Goal: Obtain resource: Obtain resource

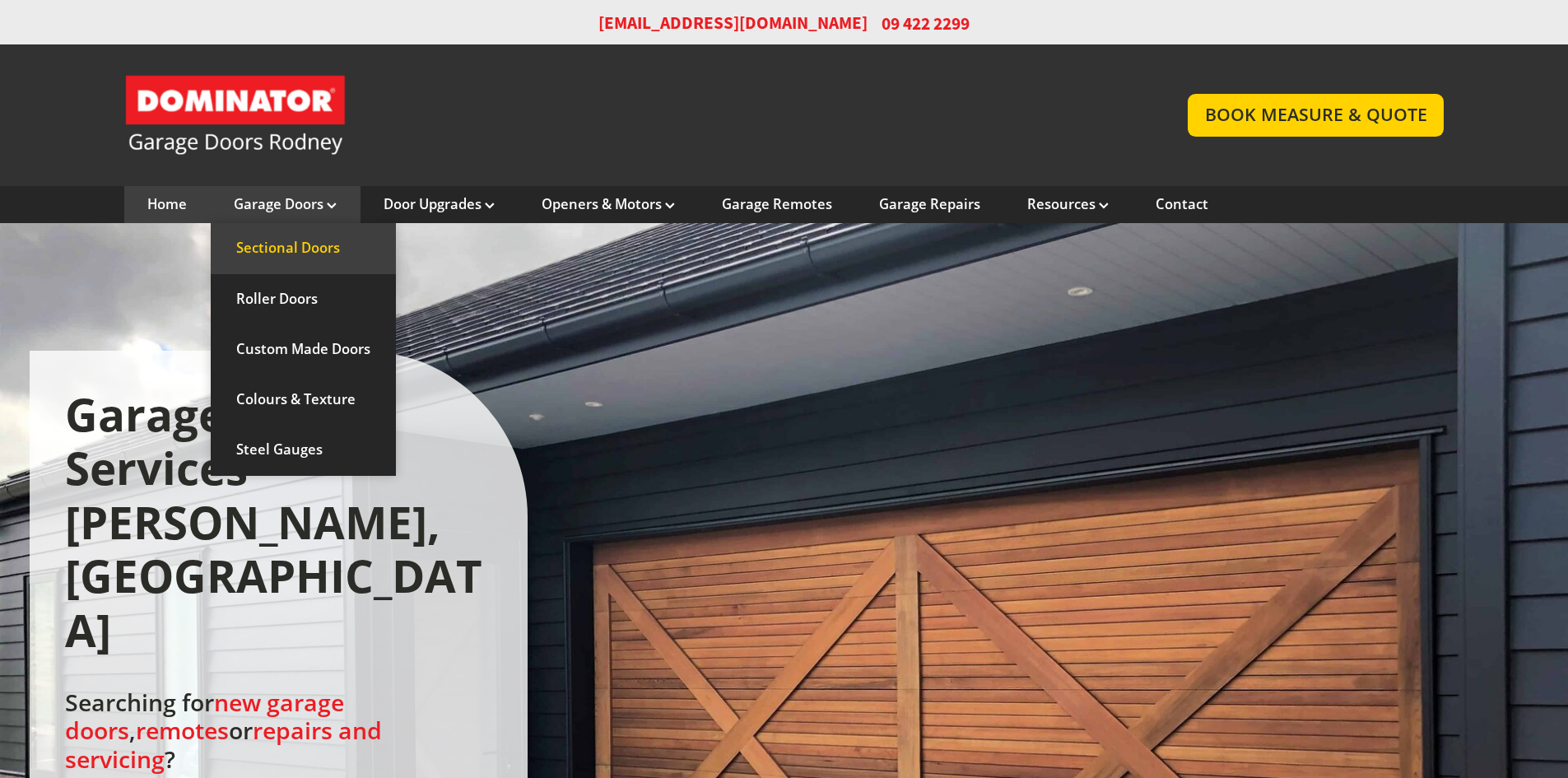
click at [294, 240] on link "Sectional Doors" at bounding box center [303, 248] width 185 height 50
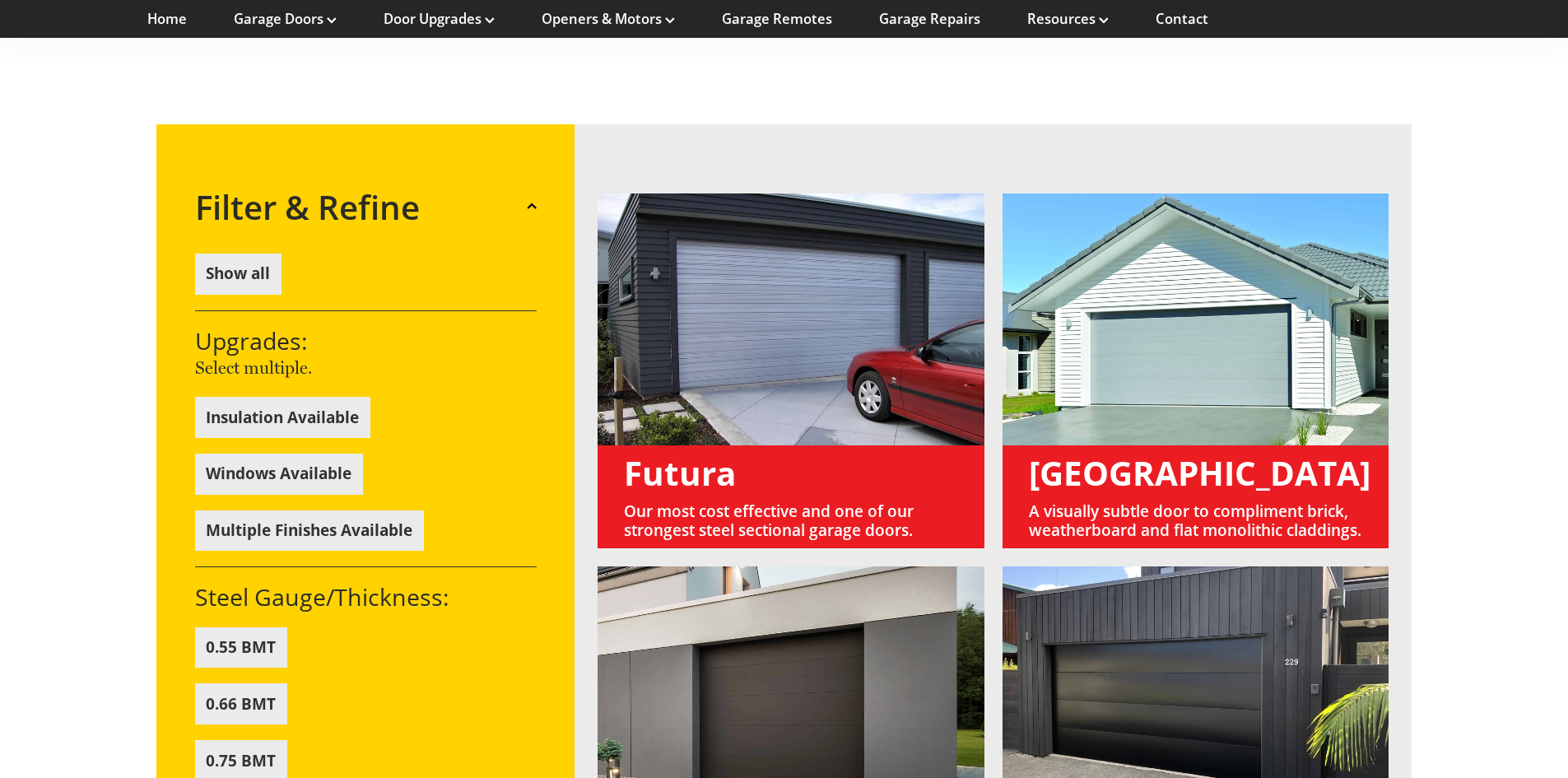
scroll to position [1153, 0]
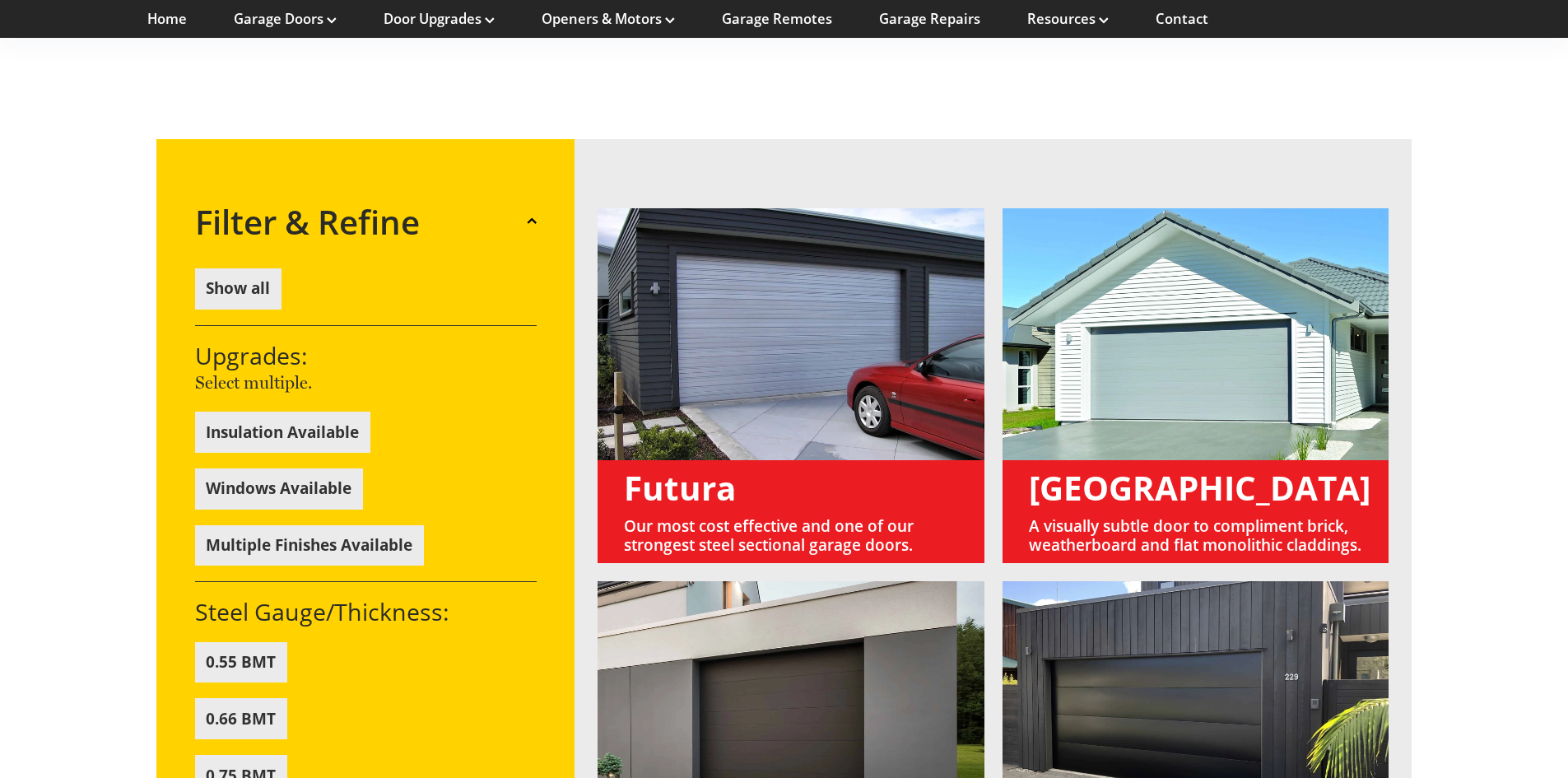
click at [828, 293] on link at bounding box center [790, 385] width 387 height 355
click at [672, 440] on link at bounding box center [790, 385] width 387 height 355
click at [678, 293] on link at bounding box center [790, 385] width 387 height 355
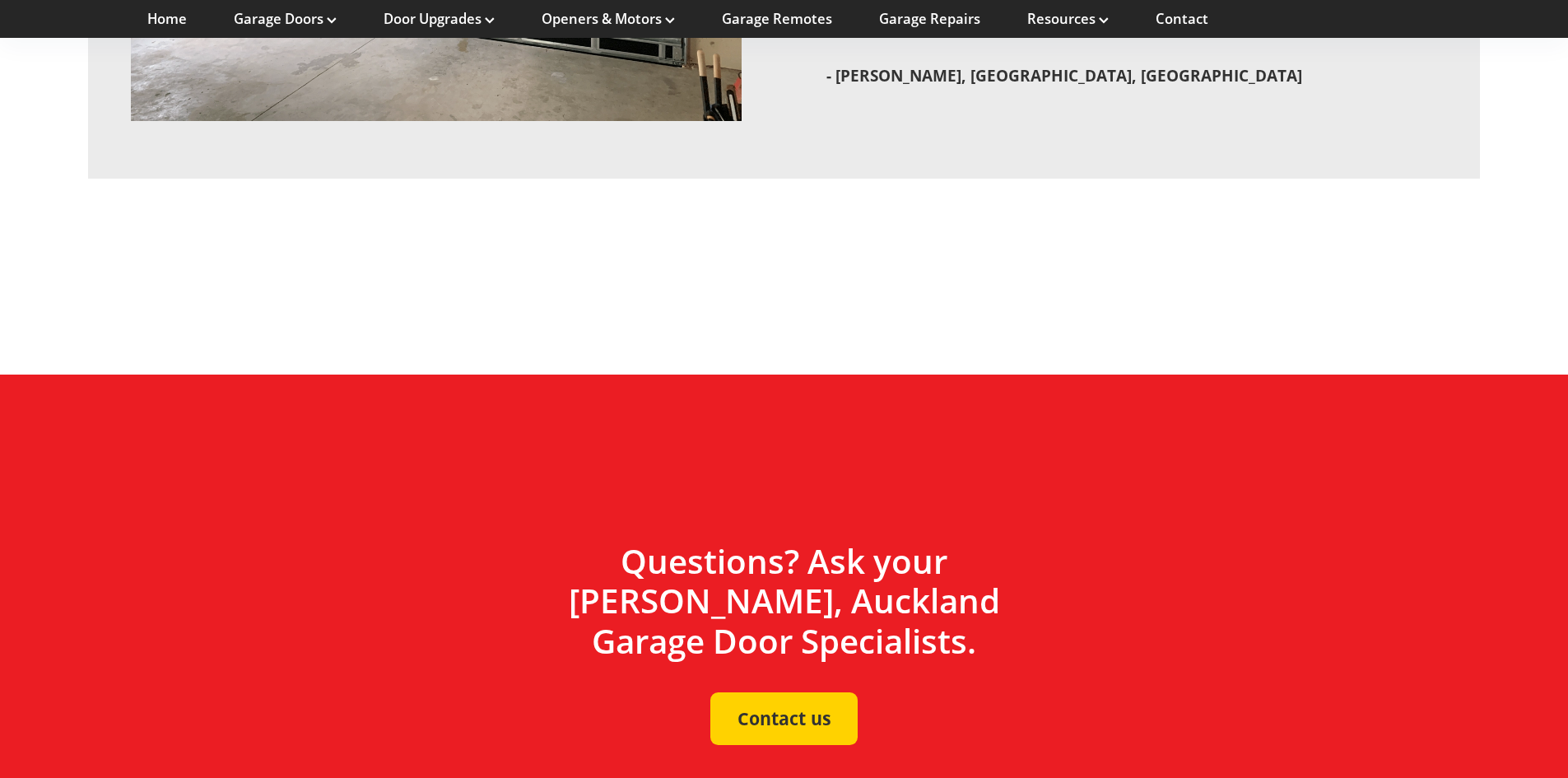
scroll to position [5128, 0]
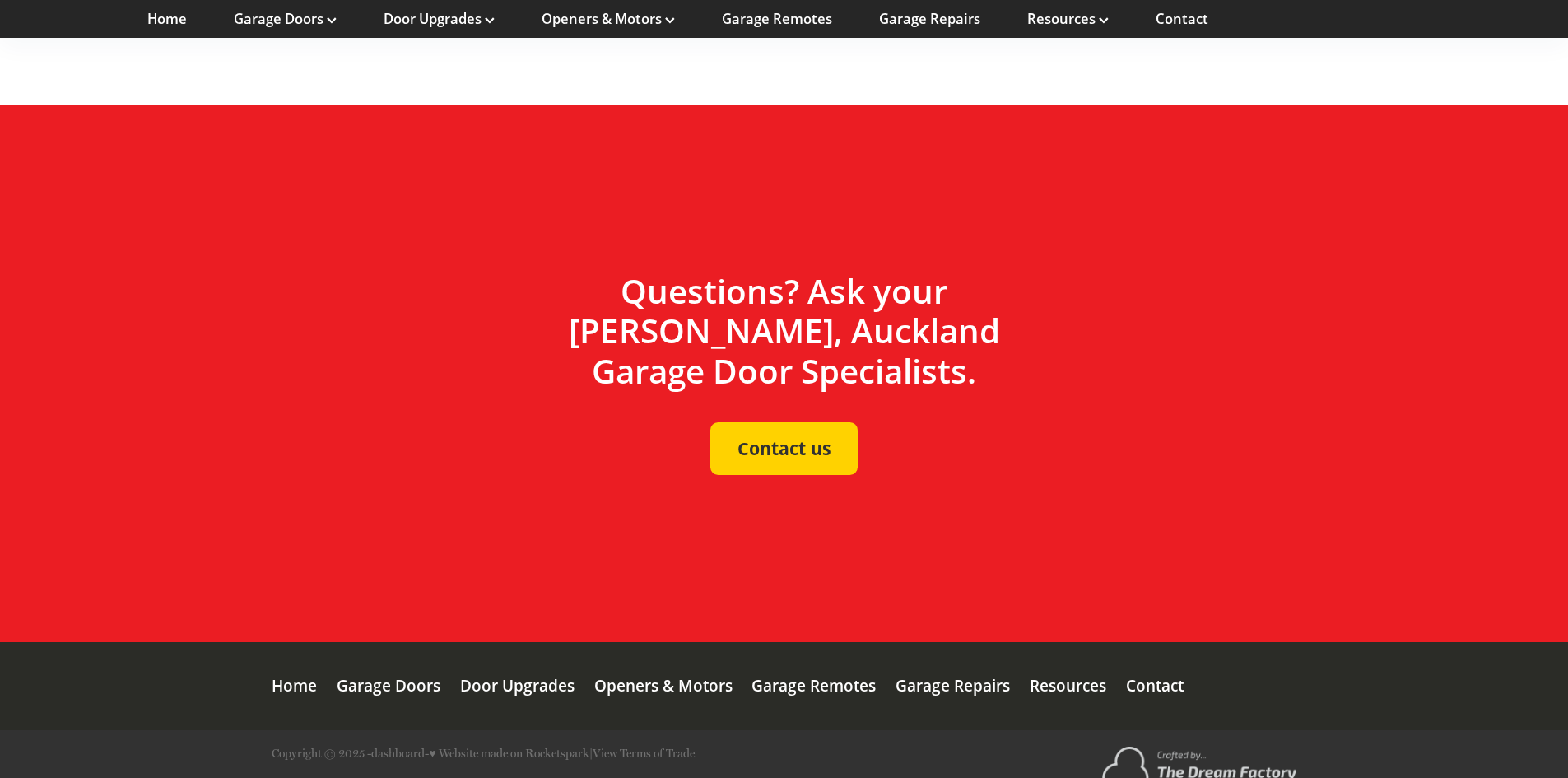
click at [1076, 654] on div "Resources" at bounding box center [1068, 686] width 77 height 88
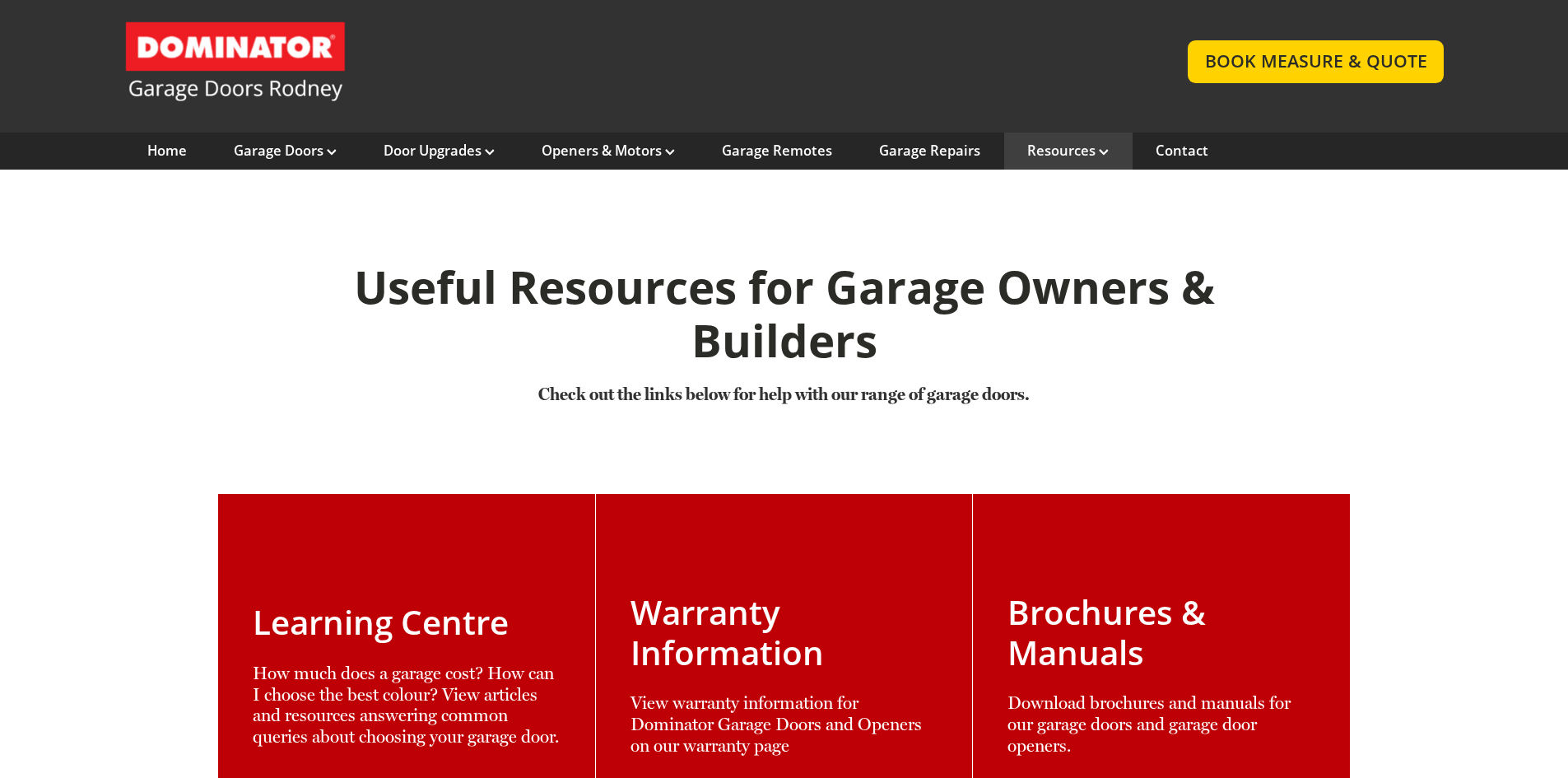
scroll to position [82, 0]
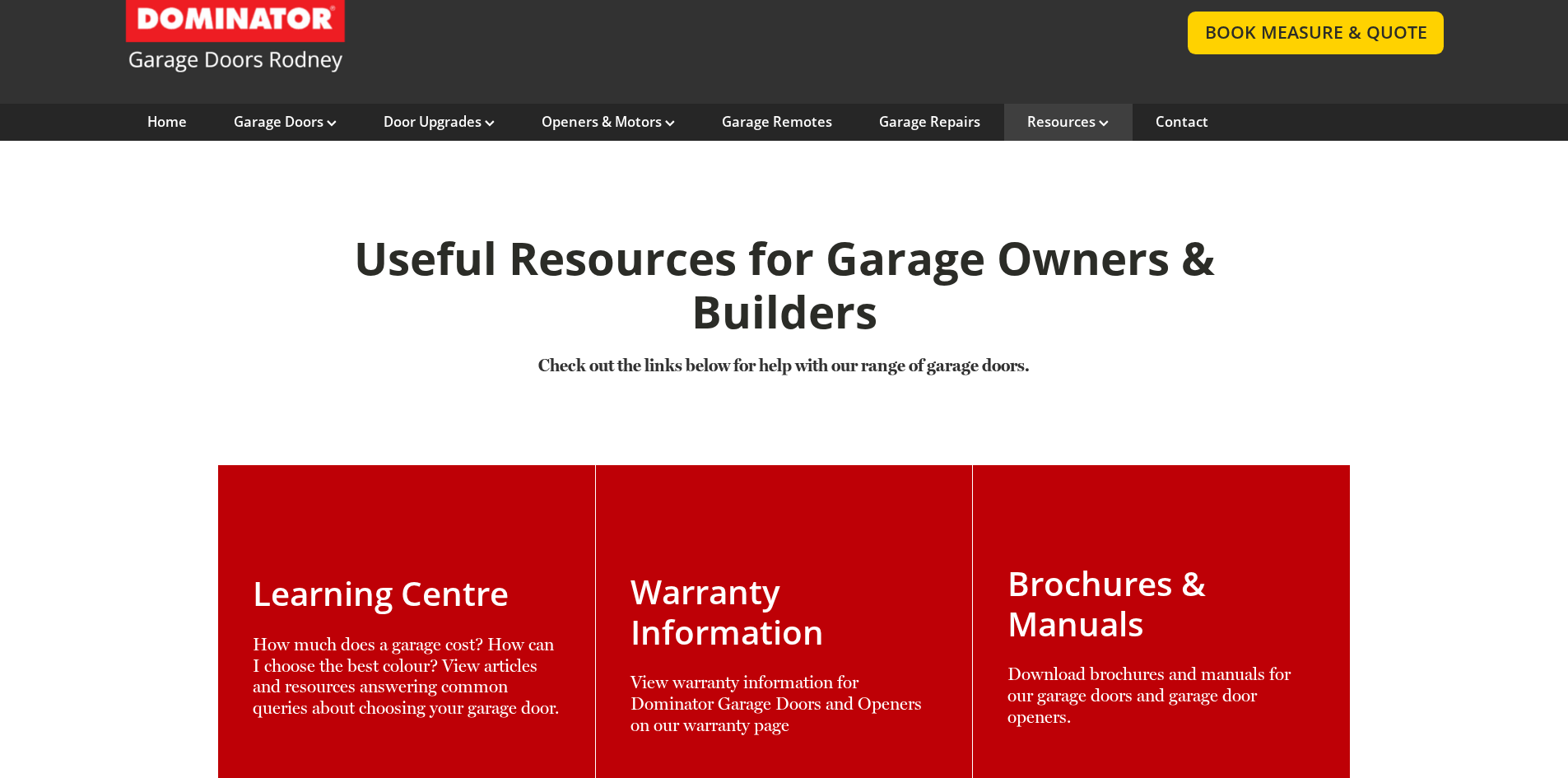
click at [803, 611] on link at bounding box center [784, 653] width 377 height 377
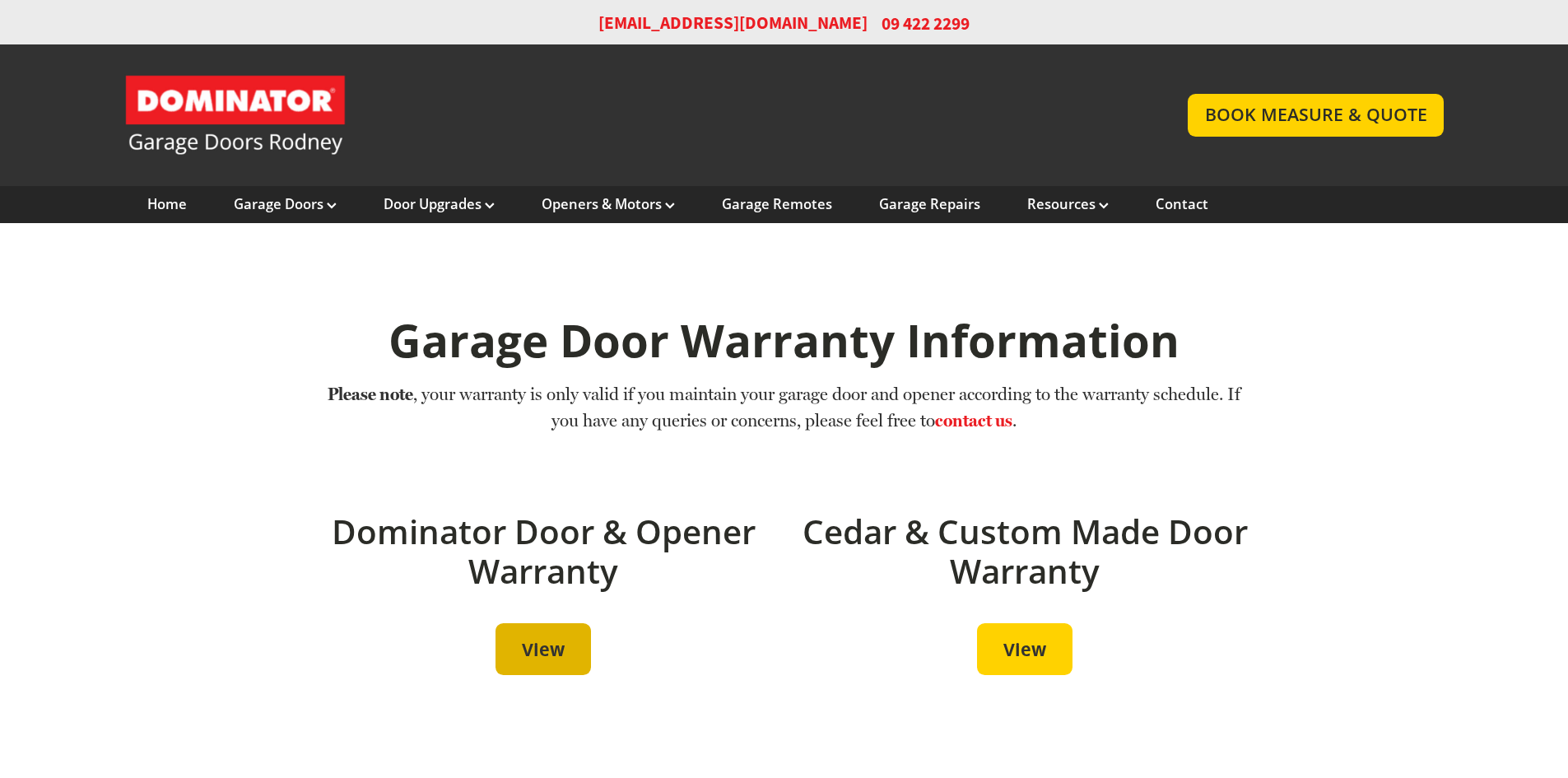
click at [556, 654] on span "View" at bounding box center [542, 650] width 42 height 22
